Goal: Information Seeking & Learning: Learn about a topic

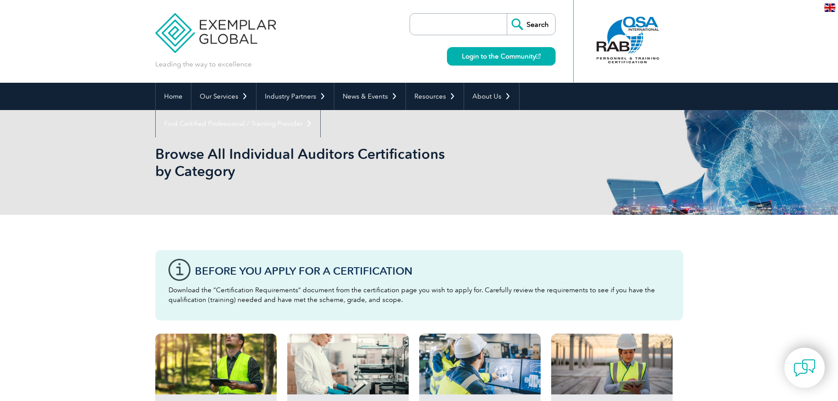
click at [461, 26] on input "search" at bounding box center [460, 24] width 92 height 21
type input "[PERSON_NAME]"
click at [507, 14] on input "Search" at bounding box center [531, 24] width 48 height 21
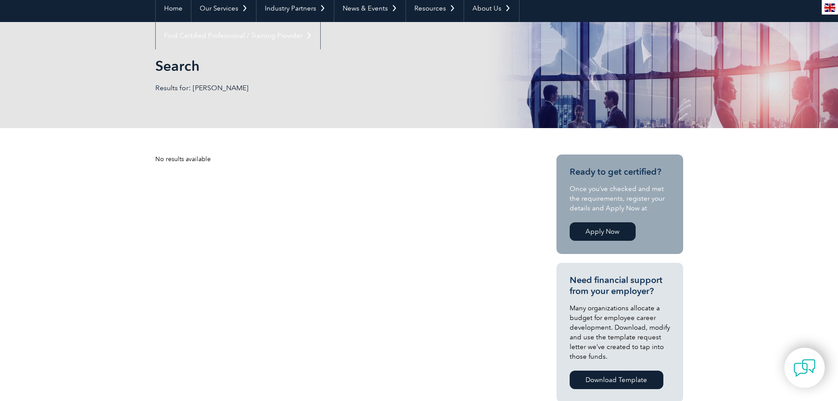
scroll to position [44, 0]
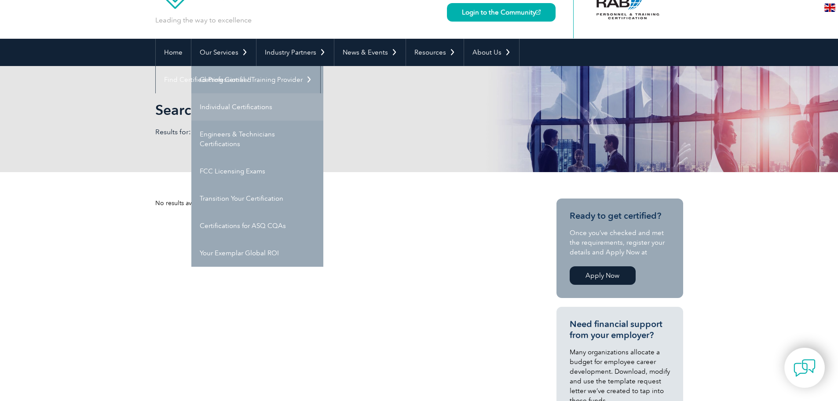
click at [231, 112] on link "Individual Certifications" at bounding box center [257, 106] width 132 height 27
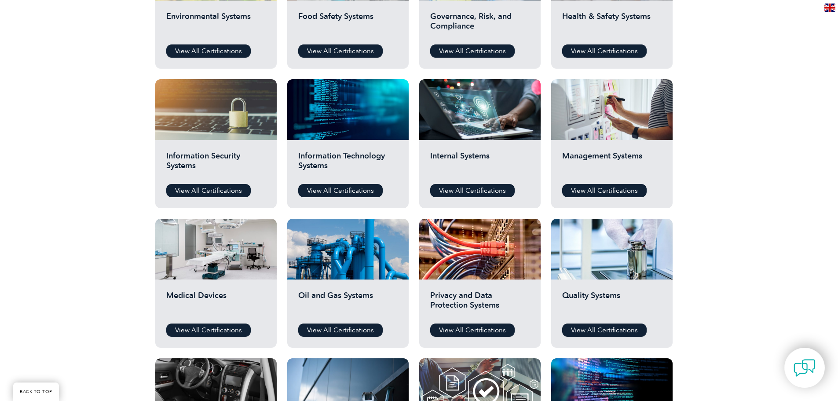
scroll to position [396, 0]
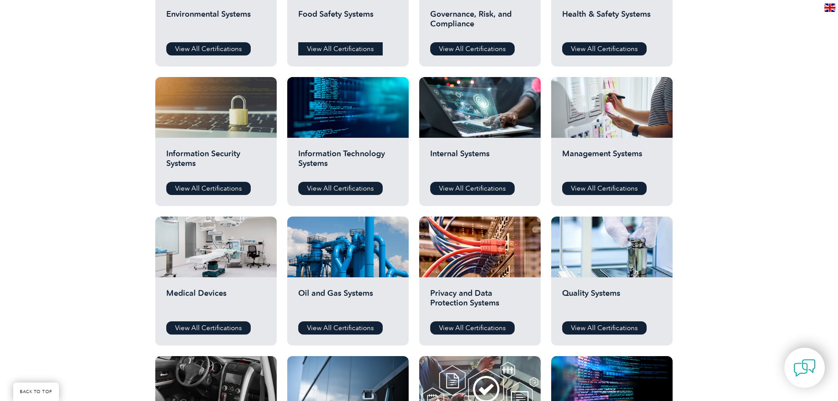
click at [342, 49] on link "View All Certifications" at bounding box center [340, 48] width 84 height 13
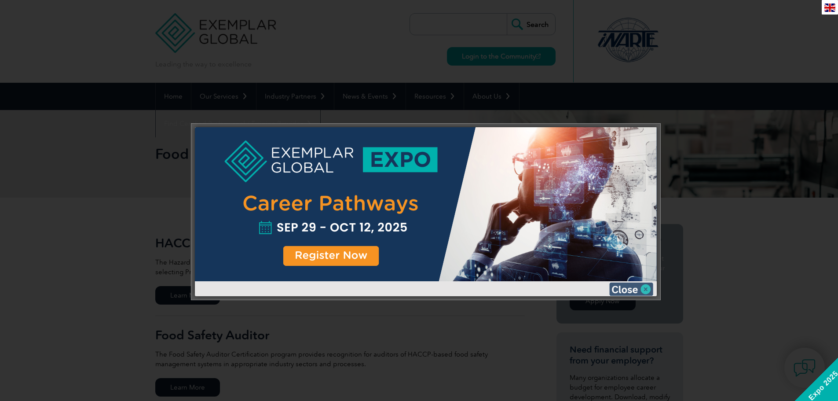
click at [649, 288] on img at bounding box center [631, 288] width 44 height 13
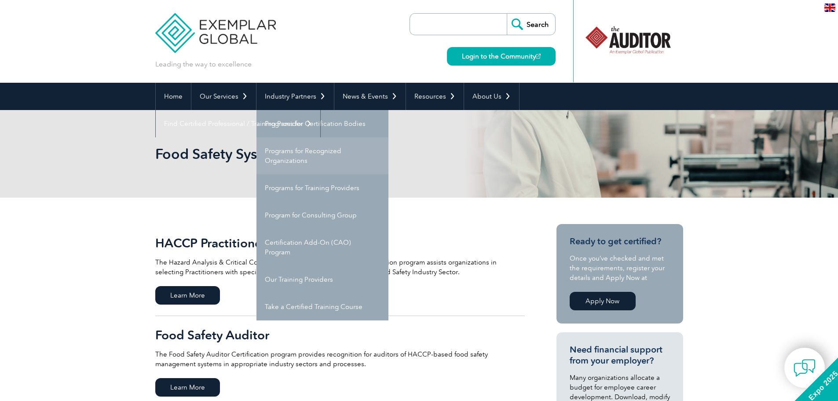
click at [287, 149] on link "Programs for Recognized Organizations" at bounding box center [323, 155] width 132 height 37
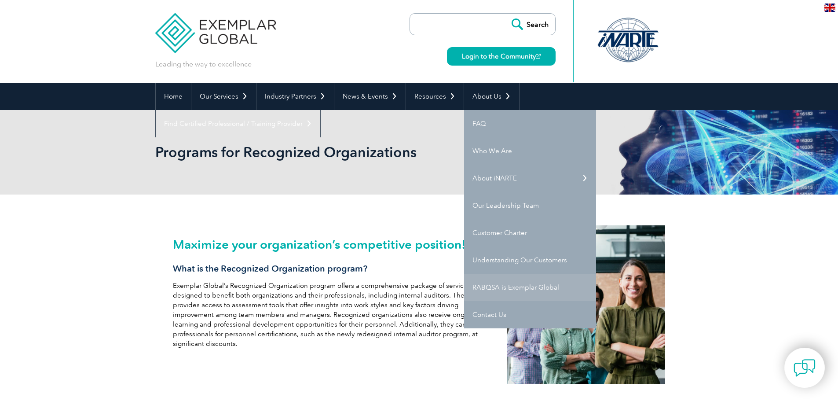
click at [493, 290] on link "RABQSA is Exemplar Global" at bounding box center [530, 287] width 132 height 27
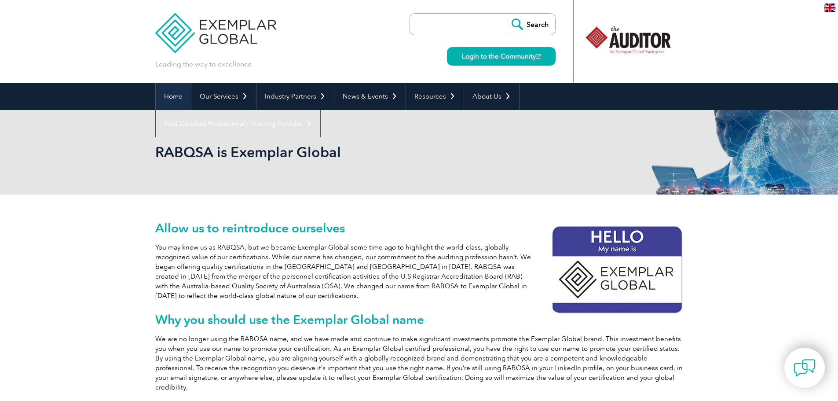
click at [172, 94] on link "Home" at bounding box center [173, 96] width 35 height 27
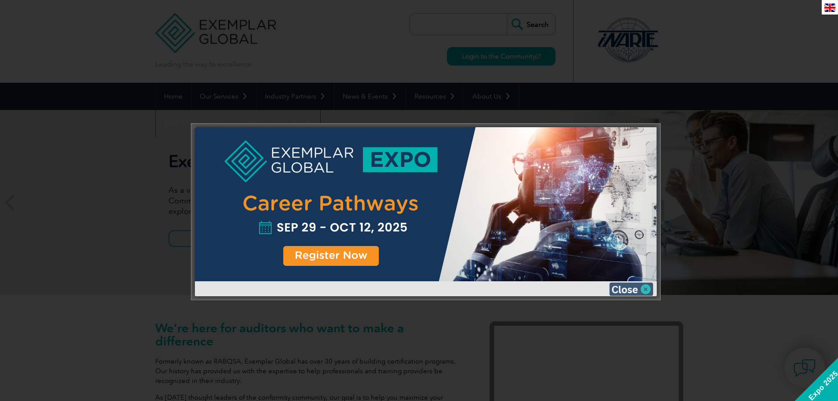
click at [651, 292] on img at bounding box center [631, 288] width 44 height 13
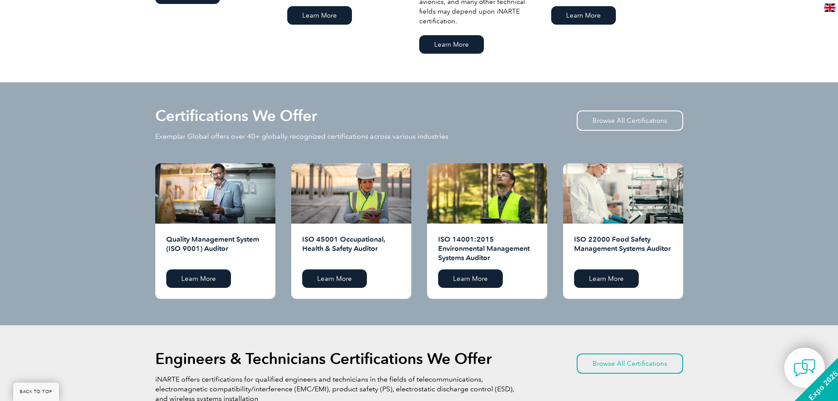
scroll to position [792, 0]
click at [588, 280] on link "Learn More" at bounding box center [606, 278] width 65 height 18
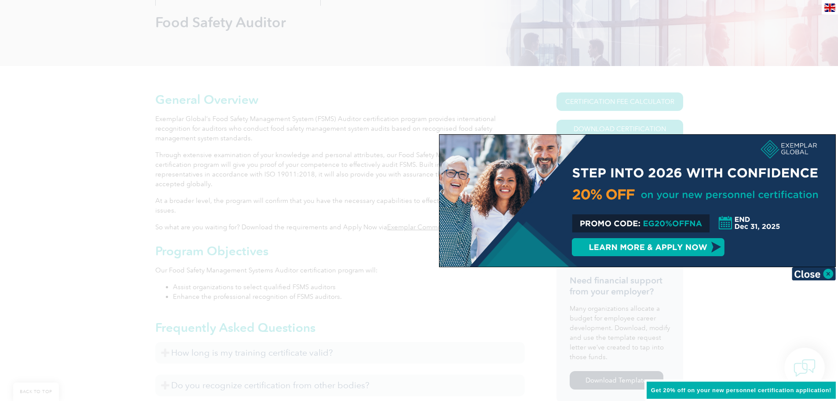
scroll to position [132, 0]
click at [826, 271] on img at bounding box center [814, 273] width 44 height 13
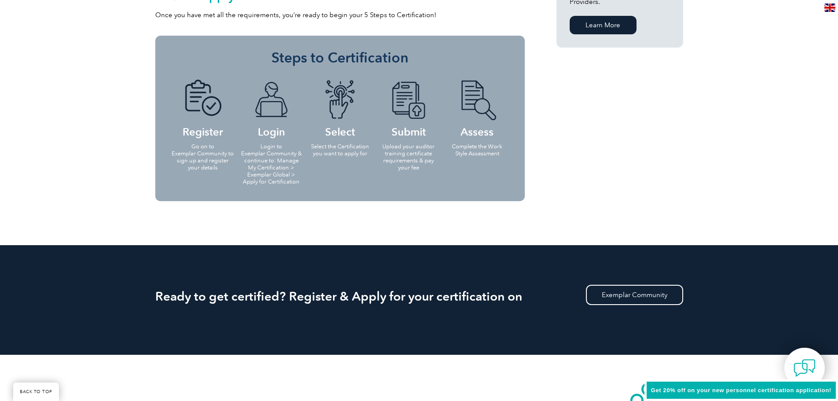
scroll to position [748, 0]
